Goal: Navigation & Orientation: Find specific page/section

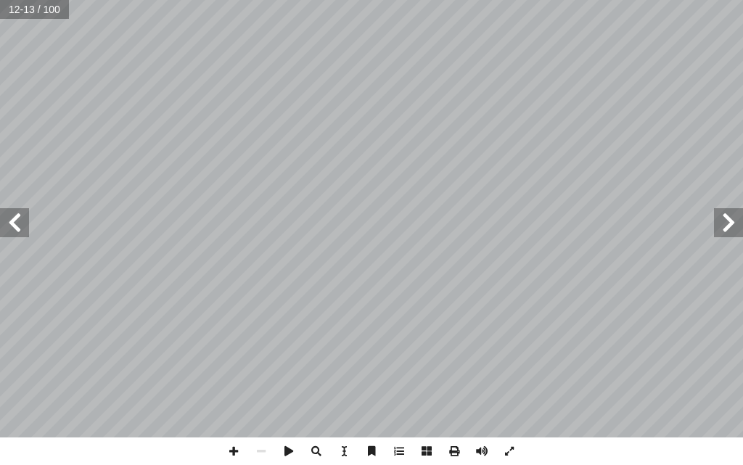
click at [732, 237] on span at bounding box center [728, 222] width 29 height 29
click at [10, 212] on span at bounding box center [14, 222] width 29 height 29
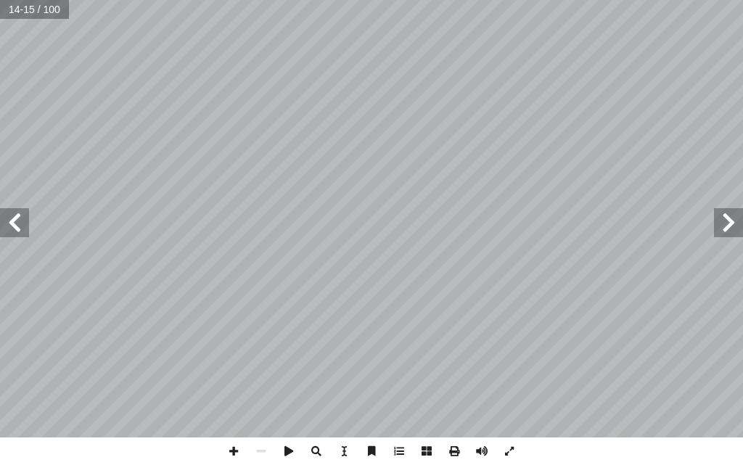
click at [28, 221] on span at bounding box center [14, 222] width 29 height 29
click at [728, 218] on span at bounding box center [728, 222] width 29 height 29
